Goal: Task Accomplishment & Management: Use online tool/utility

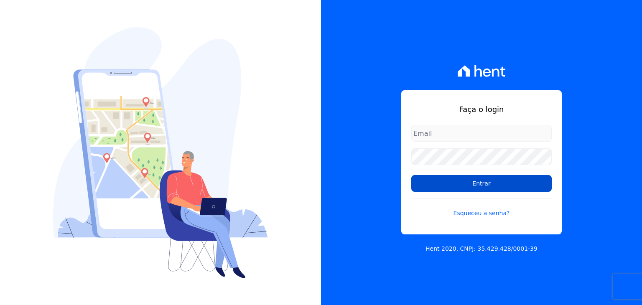
type input "[EMAIL_ADDRESS][DOMAIN_NAME]"
click at [464, 184] on input "Entrar" at bounding box center [481, 183] width 140 height 17
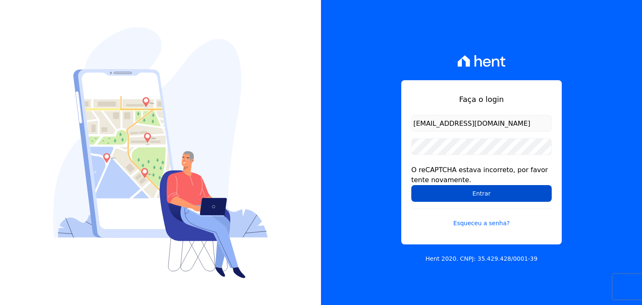
click at [462, 188] on input "Entrar" at bounding box center [481, 193] width 140 height 17
click at [427, 200] on input "Entrar" at bounding box center [481, 193] width 140 height 17
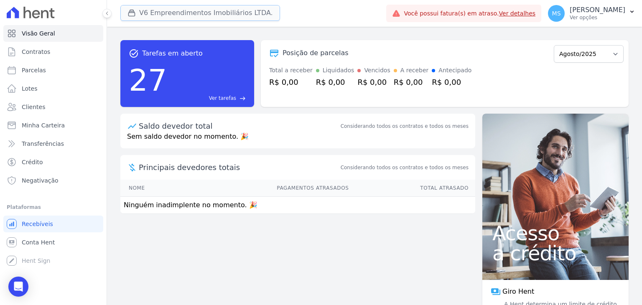
click at [222, 7] on button "V6 Empreendimentos Imobiliários LTDA." at bounding box center [200, 13] width 160 height 16
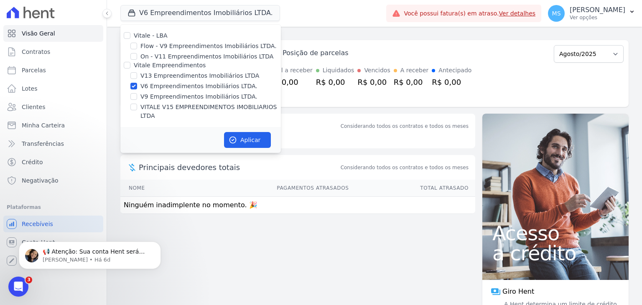
click at [137, 84] on div "V6 Empreendimentos Imobiliários LTDA." at bounding box center [200, 86] width 160 height 9
click at [135, 83] on input "V6 Empreendimentos Imobiliários LTDA." at bounding box center [133, 86] width 7 height 7
checkbox input "false"
click at [132, 77] on input "V13 Empreendimentos Imobiliários LTDA" at bounding box center [133, 75] width 7 height 7
checkbox input "true"
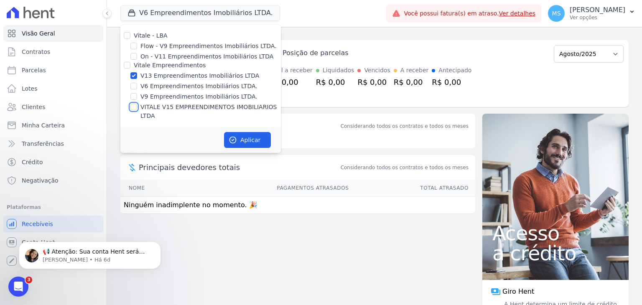
click at [136, 107] on input "VITALE V15 EMPREENDIMENTOS IMOBILIARIOS LTDA" at bounding box center [133, 107] width 7 height 7
checkbox input "true"
click at [241, 132] on button "Aplicar" at bounding box center [247, 140] width 47 height 16
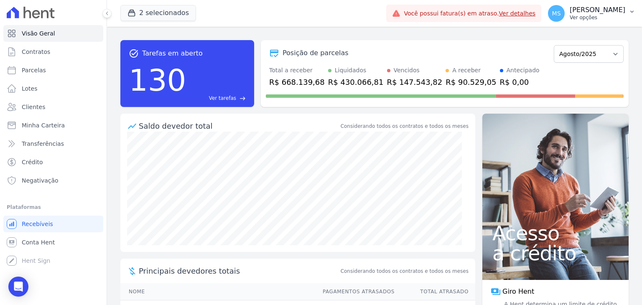
click at [595, 11] on p "[PERSON_NAME]" at bounding box center [597, 10] width 56 height 8
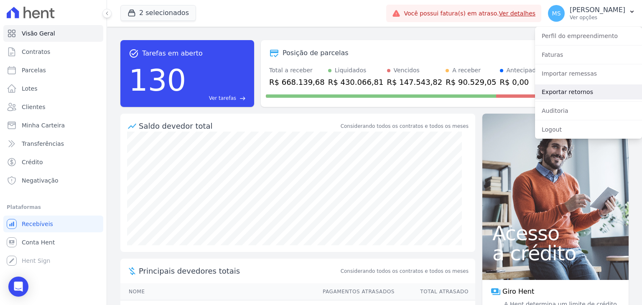
click at [573, 94] on link "Exportar retornos" at bounding box center [588, 91] width 107 height 15
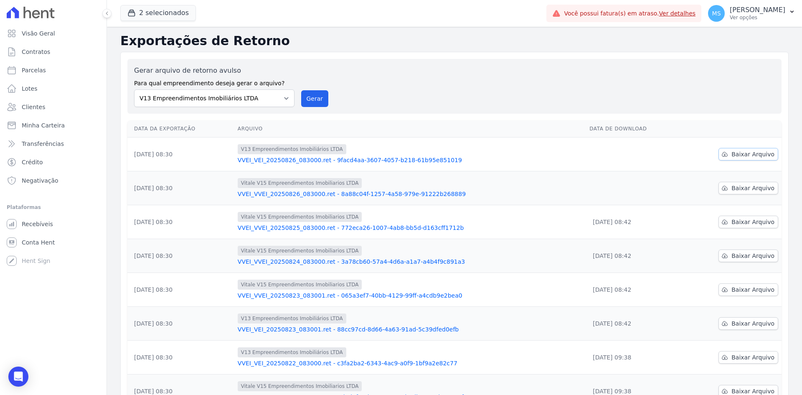
drag, startPoint x: 742, startPoint y: 148, endPoint x: 742, endPoint y: 153, distance: 4.6
click at [641, 148] on link "Baixar Arquivo" at bounding box center [748, 154] width 60 height 13
click at [641, 189] on span "Baixar Arquivo" at bounding box center [752, 188] width 43 height 8
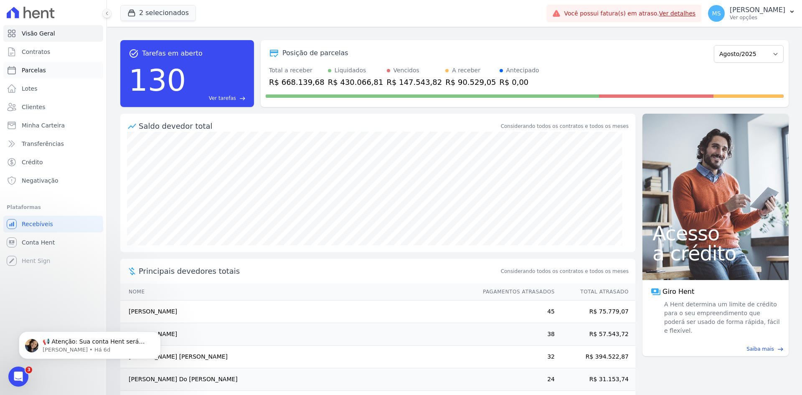
click at [30, 68] on span "Parcelas" at bounding box center [34, 70] width 24 height 8
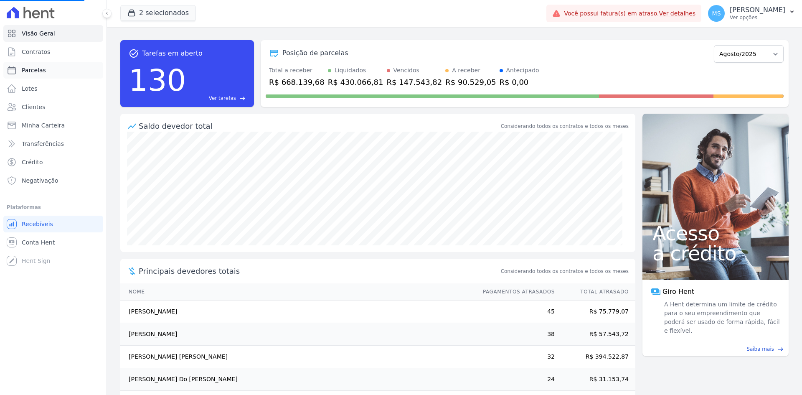
select select
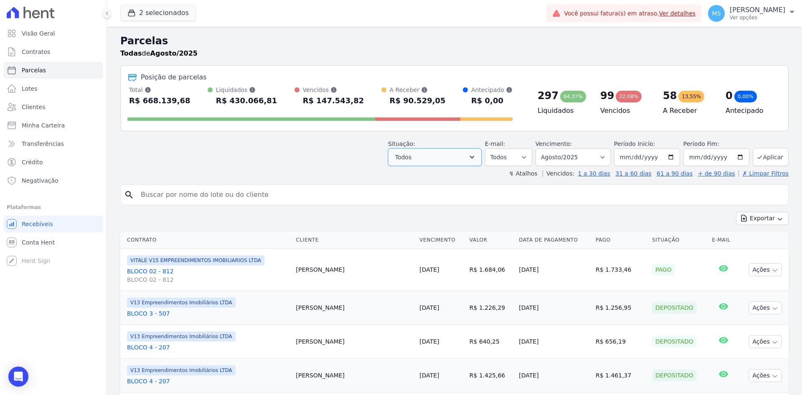
click at [461, 163] on button "Todos" at bounding box center [435, 157] width 94 height 18
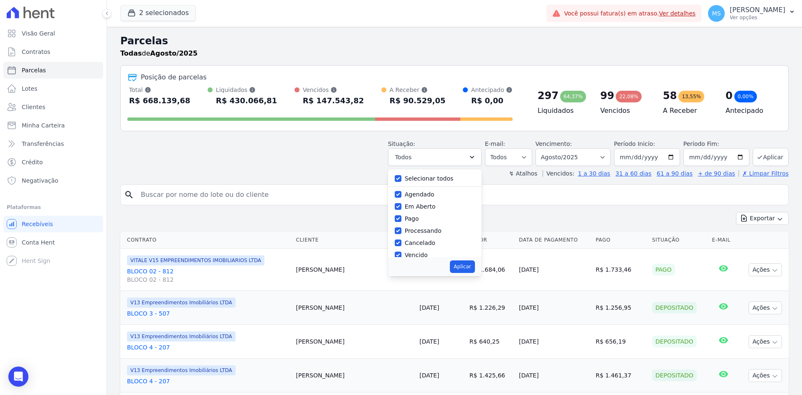
click at [425, 174] on div "Selecionar todos" at bounding box center [429, 178] width 49 height 9
click at [424, 178] on label "Selecionar todos" at bounding box center [429, 178] width 49 height 7
click at [401, 178] on input "Selecionar todos" at bounding box center [398, 178] width 7 height 7
checkbox input "false"
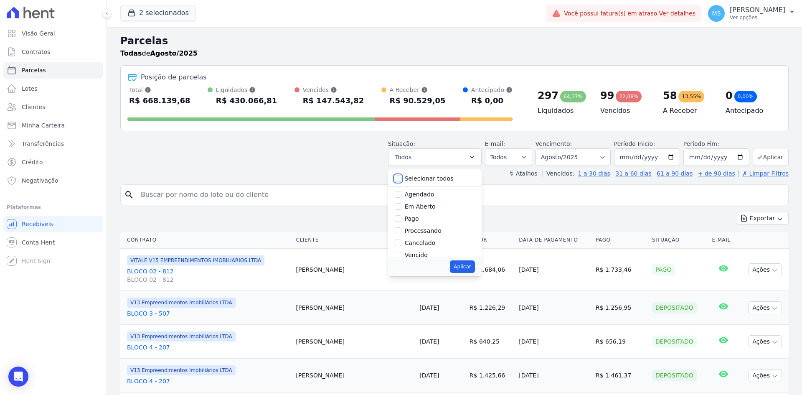
checkbox input "false"
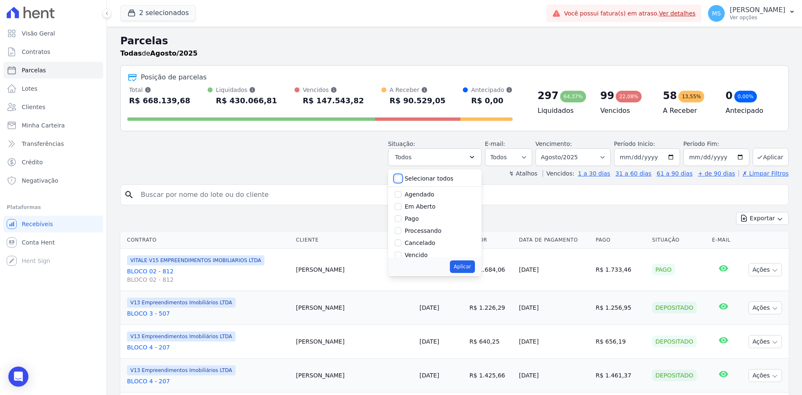
checkbox input "false"
click at [417, 219] on label "Pago" at bounding box center [412, 218] width 14 height 7
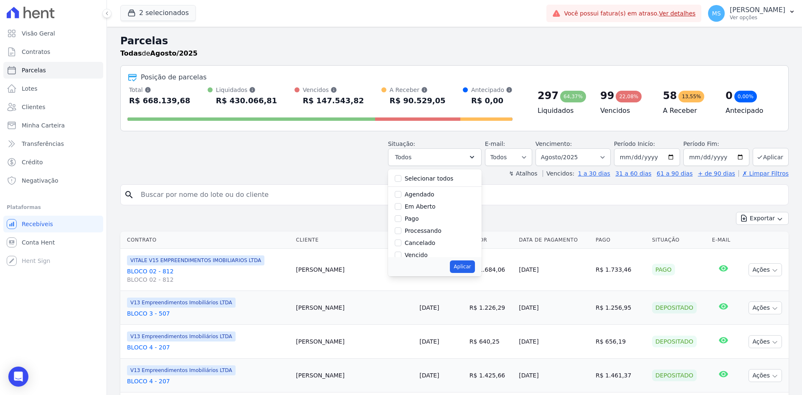
click at [401, 219] on input "Pago" at bounding box center [398, 218] width 7 height 7
checkbox input "true"
click at [423, 227] on label "Processando" at bounding box center [423, 230] width 37 height 7
click at [401, 227] on input "Processando" at bounding box center [398, 230] width 7 height 7
checkbox input "true"
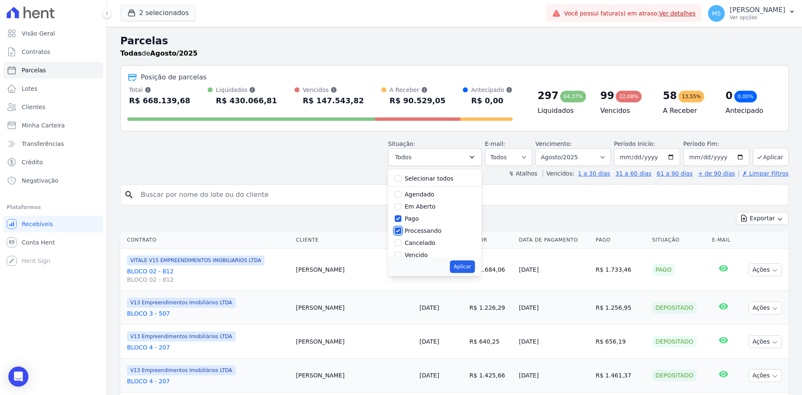
scroll to position [42, 0]
click at [428, 226] on label "Transferindo" at bounding box center [423, 225] width 36 height 7
click at [401, 226] on input "Transferindo" at bounding box center [398, 225] width 7 height 7
checkbox input "true"
click at [429, 235] on label "Depositado" at bounding box center [421, 237] width 33 height 7
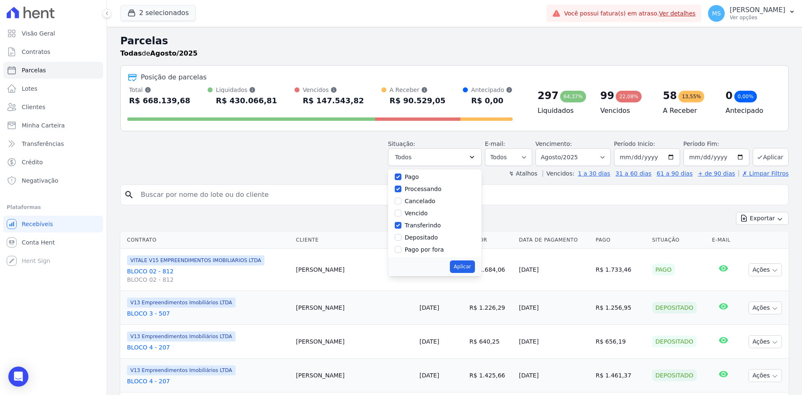
click at [401, 235] on input "Depositado" at bounding box center [398, 237] width 7 height 7
checkbox input "true"
click at [462, 265] on button "Aplicar" at bounding box center [462, 266] width 25 height 13
select select "paid"
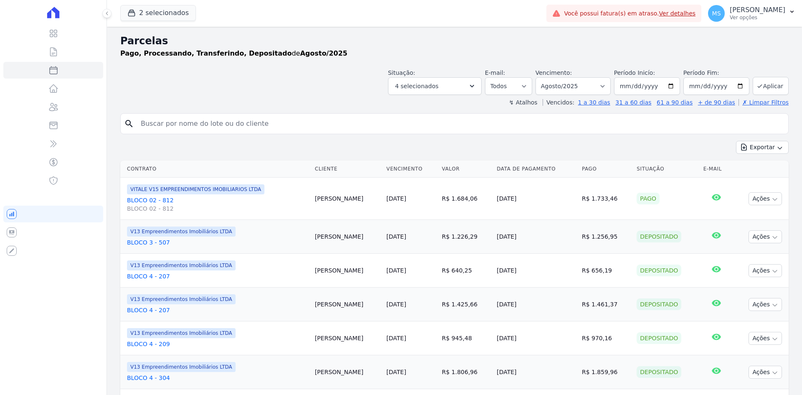
select select
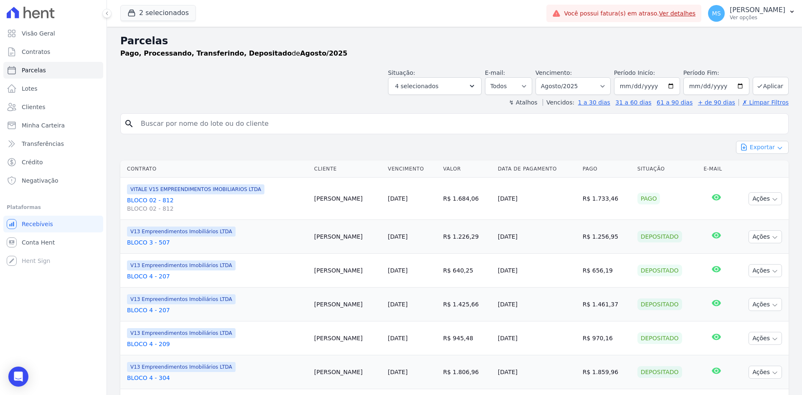
click at [754, 146] on button "Exportar" at bounding box center [762, 147] width 53 height 13
click at [748, 185] on link "Exportar CSV" at bounding box center [762, 182] width 46 height 10
